Goal: Navigation & Orientation: Find specific page/section

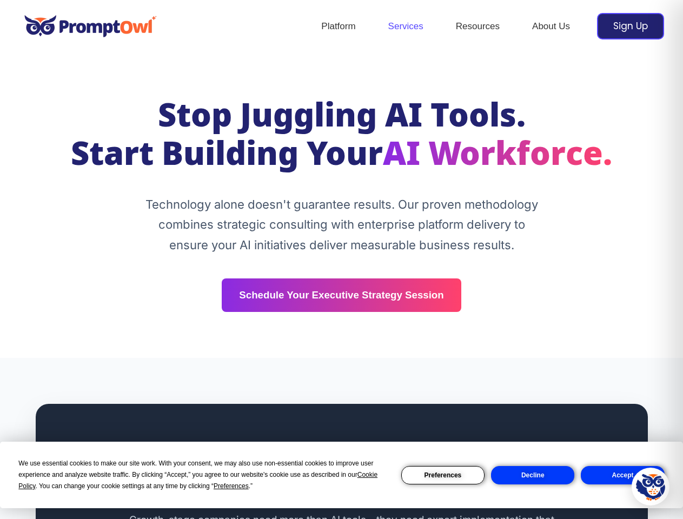
click at [341, 260] on div "Stop Juggling AI Tools. Start Building Your AI Workforce. Technology alone does…" at bounding box center [341, 205] width 649 height 213
click at [231, 486] on span "Preferences" at bounding box center [231, 486] width 35 height 8
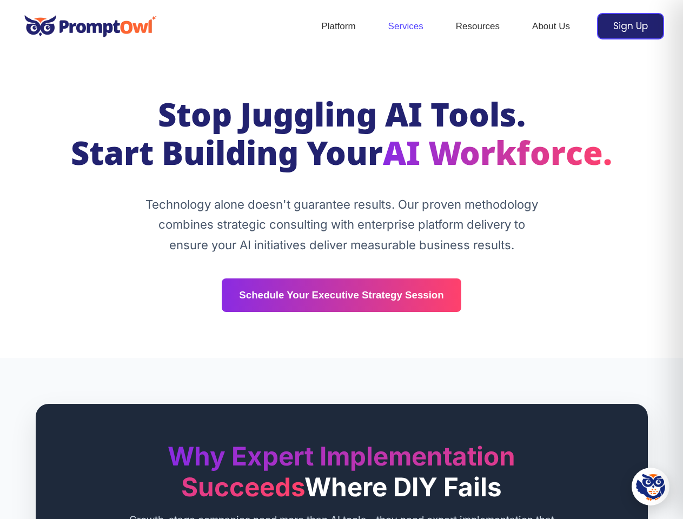
click at [443, 475] on h2 "Why Expert Implementation Succeeds Where DIY Fails" at bounding box center [341, 472] width 433 height 62
click at [533, 475] on h2 "Why Expert Implementation Succeeds Where DIY Fails" at bounding box center [341, 472] width 433 height 62
click at [651, 487] on img at bounding box center [650, 486] width 29 height 29
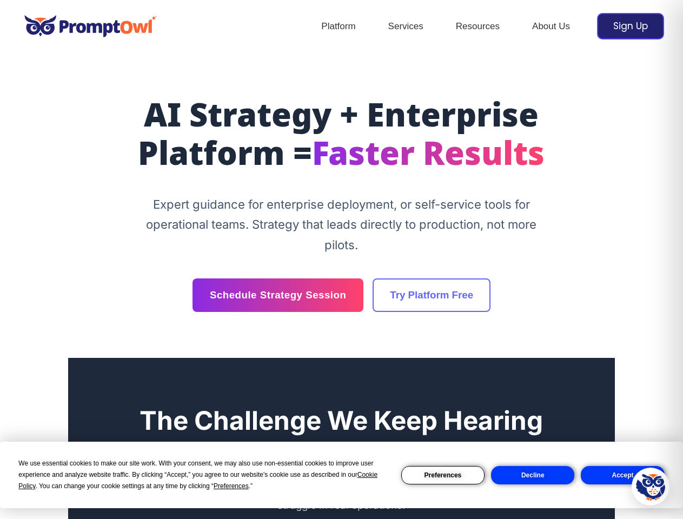
click at [341, 260] on div "AI Strategy + Enterprise Platform = Faster Results Expert guidance for enterpri…" at bounding box center [341, 205] width 546 height 213
click at [231, 486] on span "Preferences" at bounding box center [231, 486] width 35 height 8
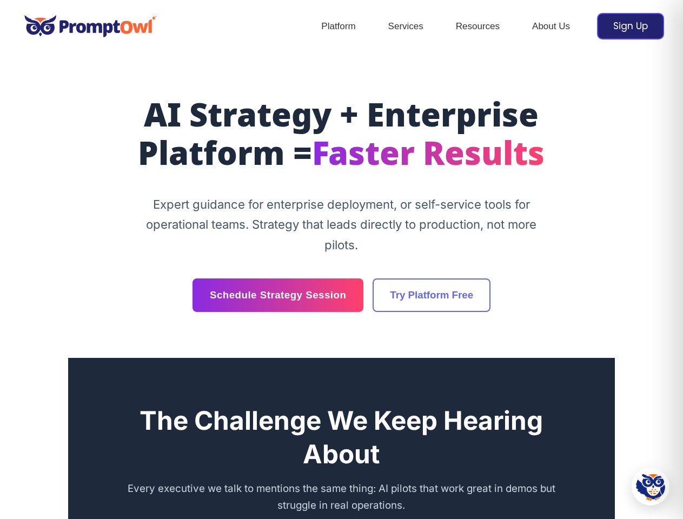
click at [443, 475] on div "The Challenge We Keep Hearing About Every executive we talk to mentions the sam…" at bounding box center [341, 459] width 433 height 110
click at [533, 475] on div "The Challenge We Keep Hearing About Every executive we talk to mentions the sam…" at bounding box center [341, 459] width 433 height 110
click at [651, 487] on img at bounding box center [650, 486] width 29 height 29
